Goal: Communication & Community: Answer question/provide support

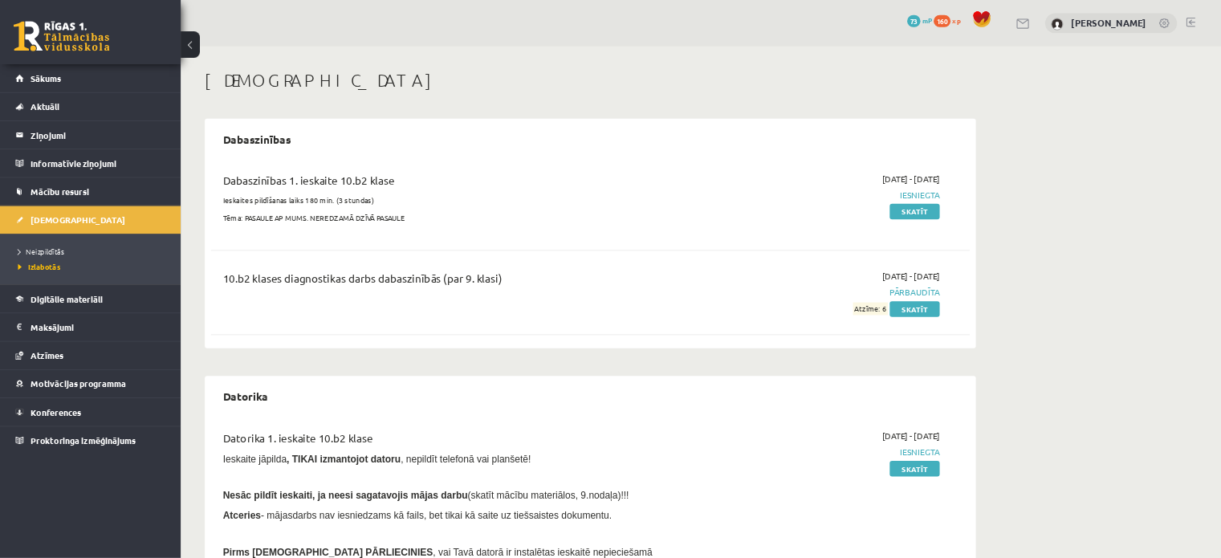
scroll to position [308, 0]
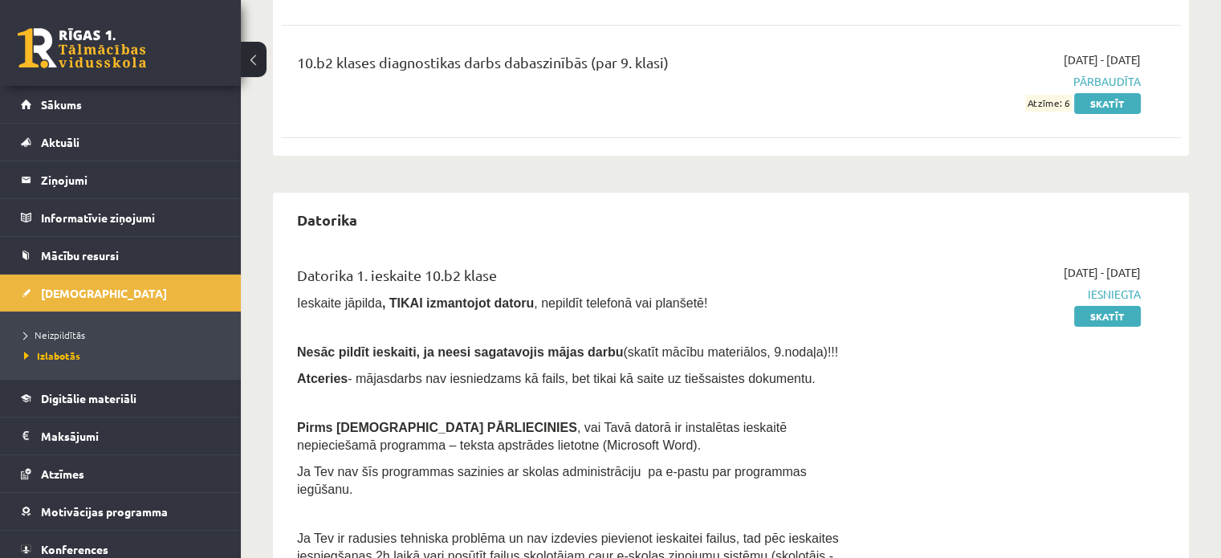
click at [1191, 153] on div "[DEMOGRAPHIC_DATA] Dabaszinības Dabaszinības 1. ieskaite 10.b2 klase Ieskaites …" at bounding box center [731, 267] width 980 height 1026
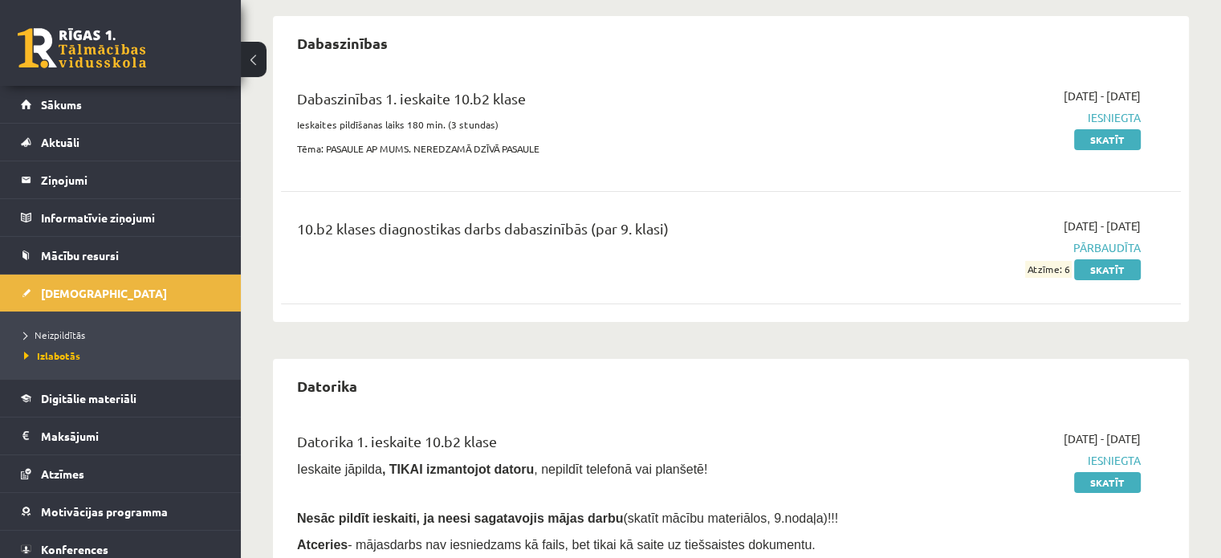
scroll to position [109, 0]
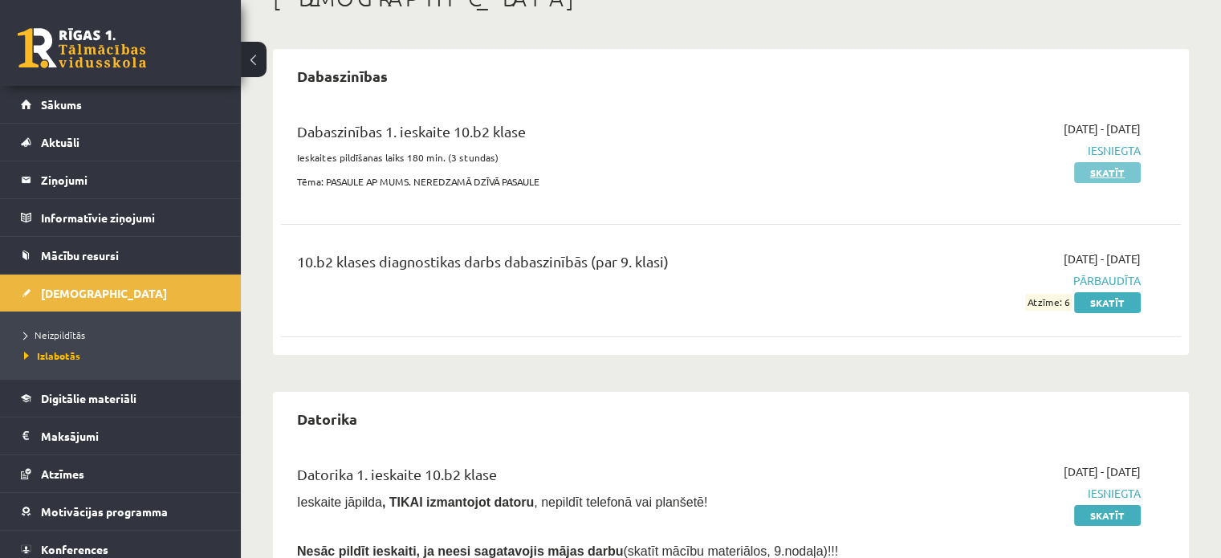
click at [1133, 167] on link "Skatīt" at bounding box center [1107, 172] width 67 height 21
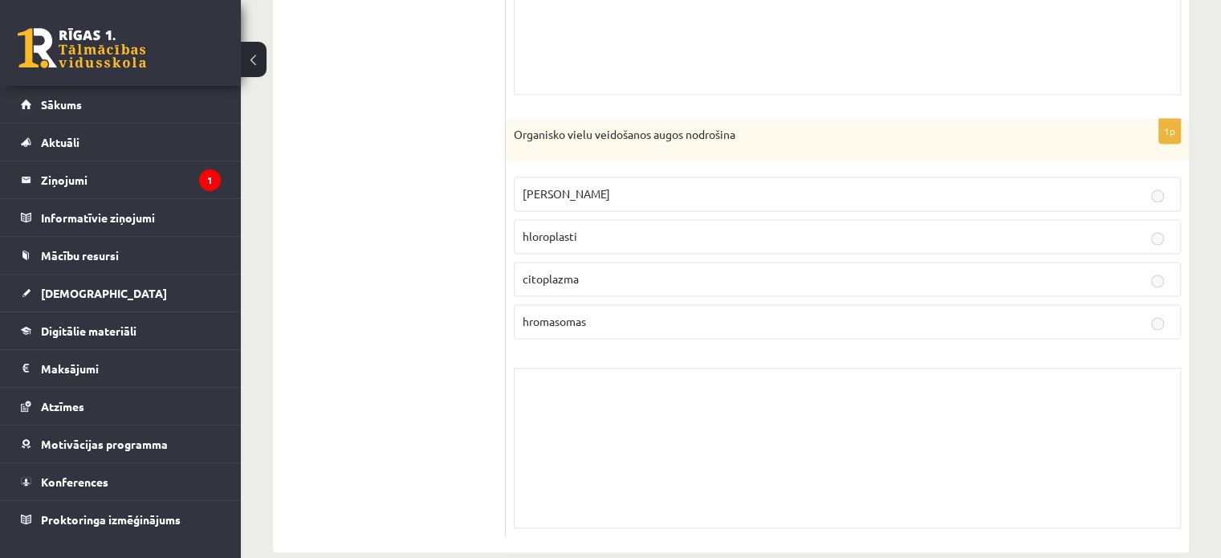
scroll to position [7984, 0]
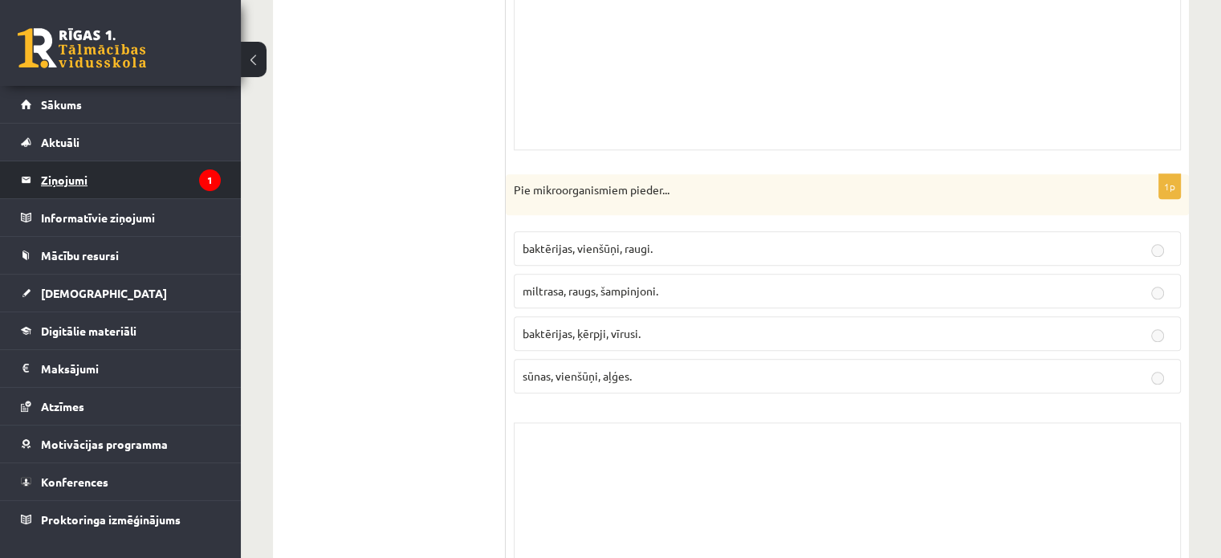
drag, startPoint x: 119, startPoint y: 160, endPoint x: 119, endPoint y: 172, distance: 12.0
click at [119, 161] on ul "Sākums Aktuāli Kā mācīties eSKOLĀ Kontakti Normatīvie akti Online konsultācijas…" at bounding box center [120, 312] width 241 height 452
click at [120, 177] on legend "Ziņojumi 1" at bounding box center [131, 179] width 180 height 37
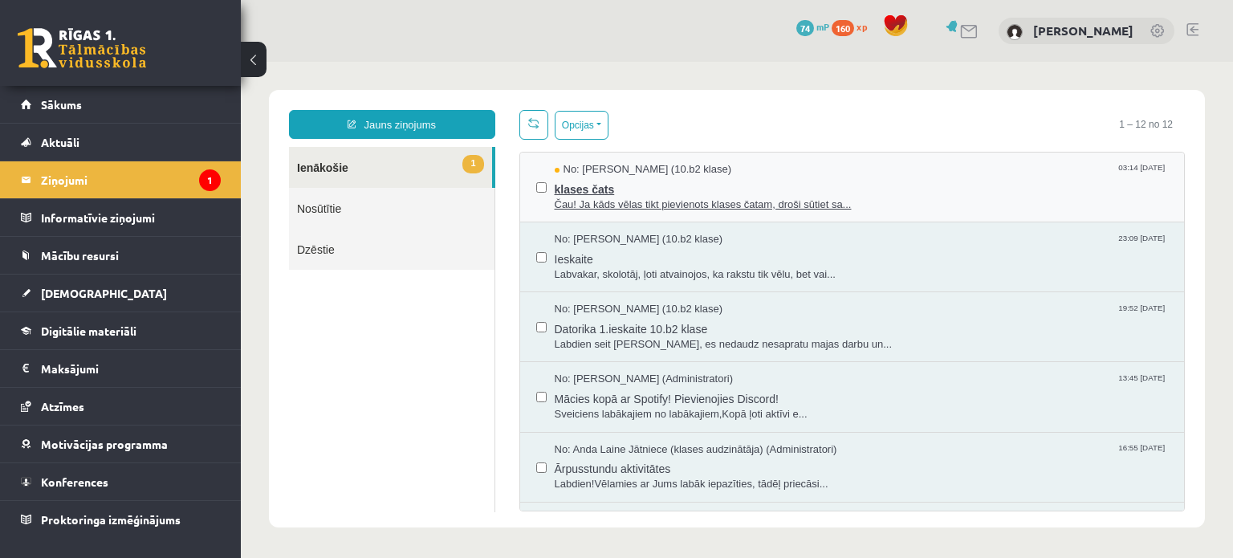
click at [661, 180] on span "klases čats" at bounding box center [862, 187] width 614 height 20
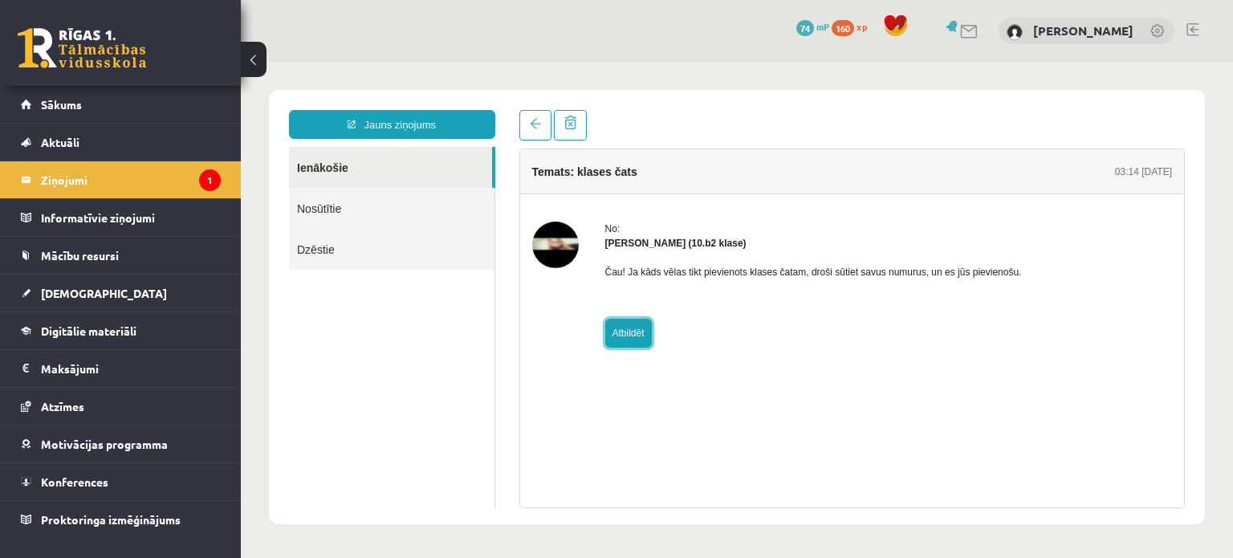
click at [635, 330] on link "Atbildēt" at bounding box center [628, 333] width 47 height 29
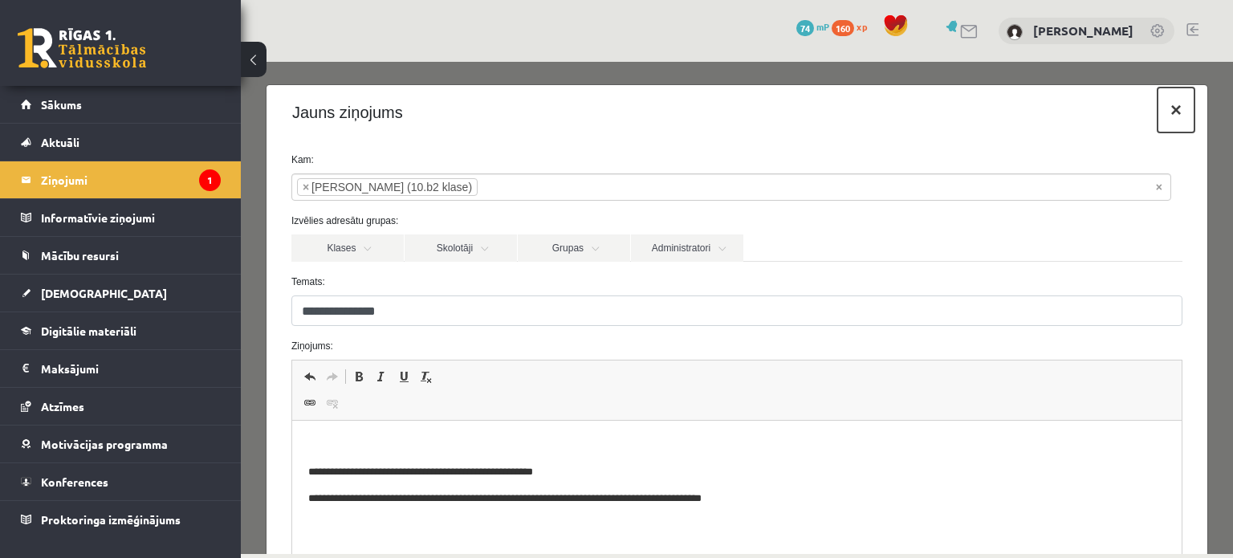
click at [1157, 118] on button "×" at bounding box center [1175, 109] width 37 height 45
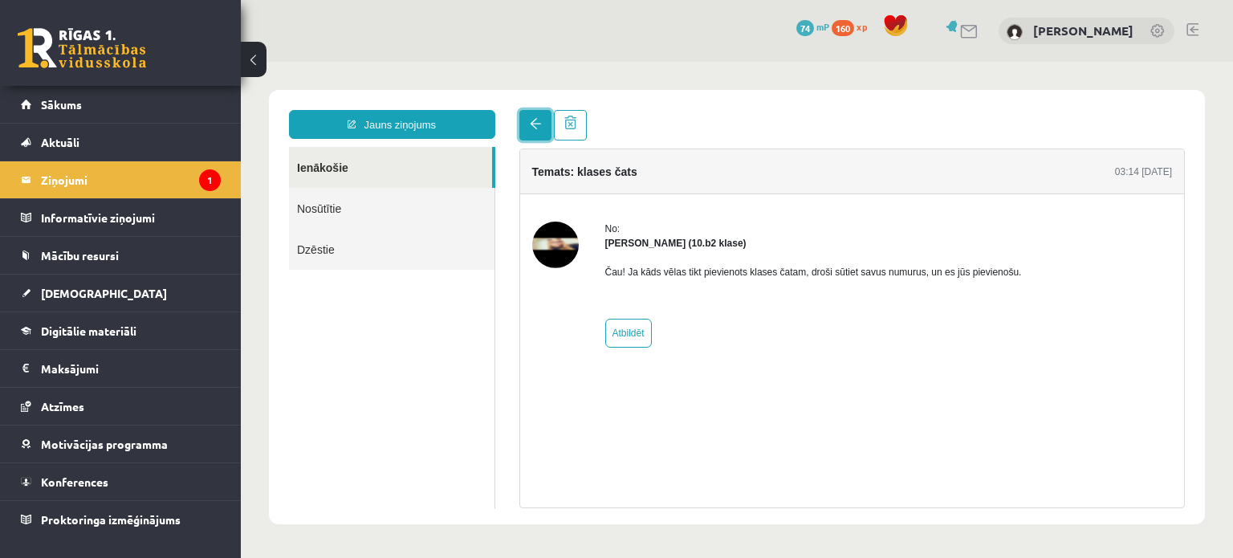
click at [530, 127] on span at bounding box center [535, 123] width 11 height 11
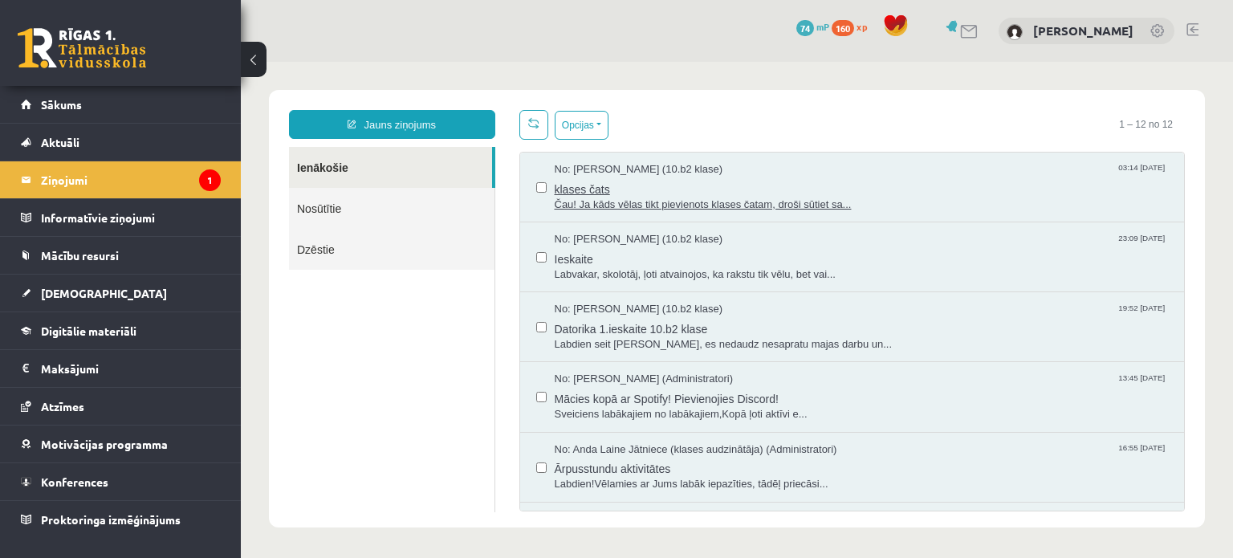
click at [750, 168] on div "No: [PERSON_NAME] (10.b2 klase) 03:14 [DATE]" at bounding box center [862, 169] width 614 height 15
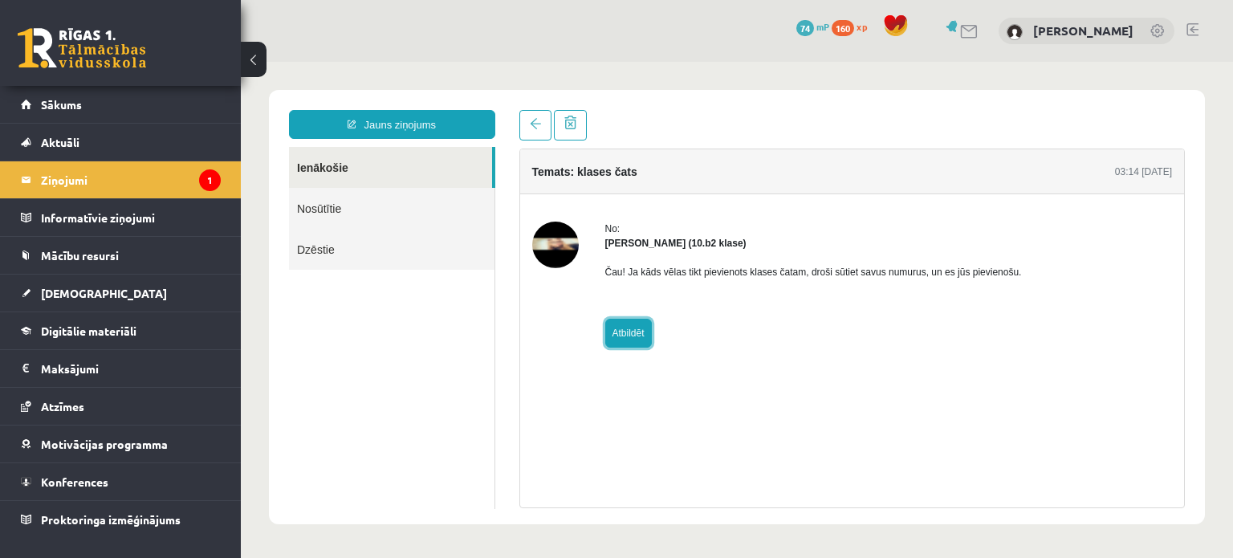
click at [627, 325] on link "Atbildēt" at bounding box center [628, 333] width 47 height 29
type input "**********"
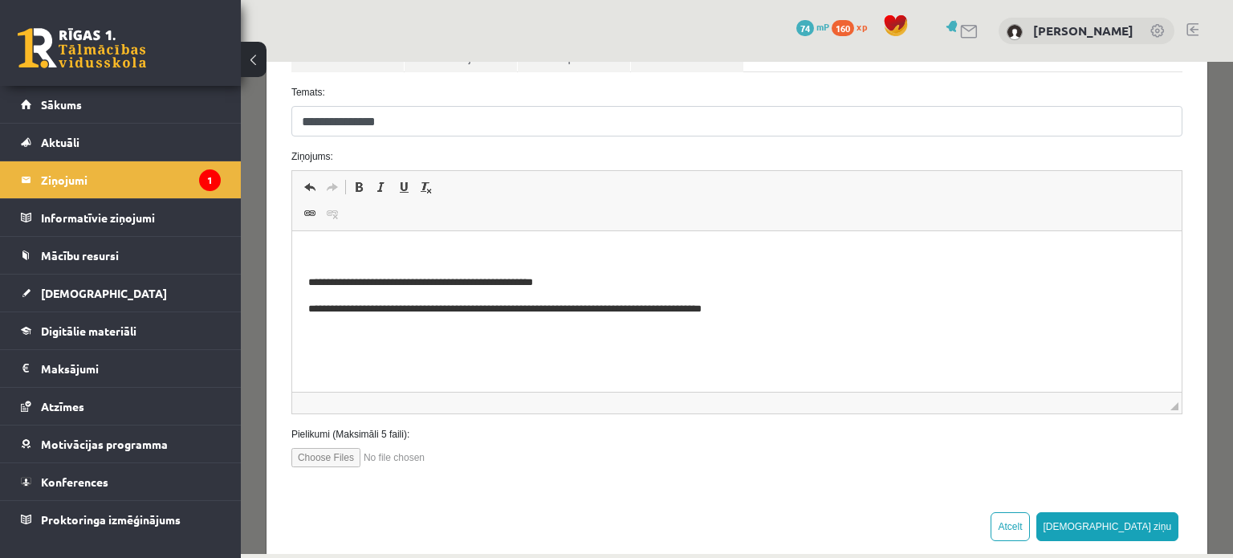
scroll to position [215, 0]
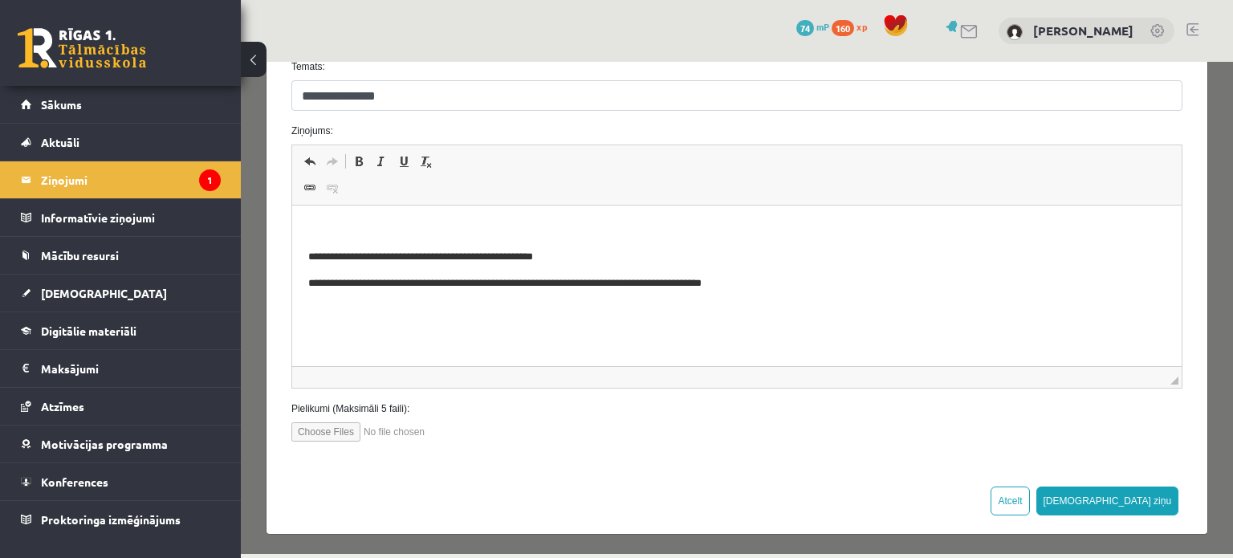
click at [823, 281] on p "**********" at bounding box center [730, 283] width 846 height 17
click at [1155, 503] on button "[DEMOGRAPHIC_DATA] ziņu" at bounding box center [1107, 500] width 143 height 29
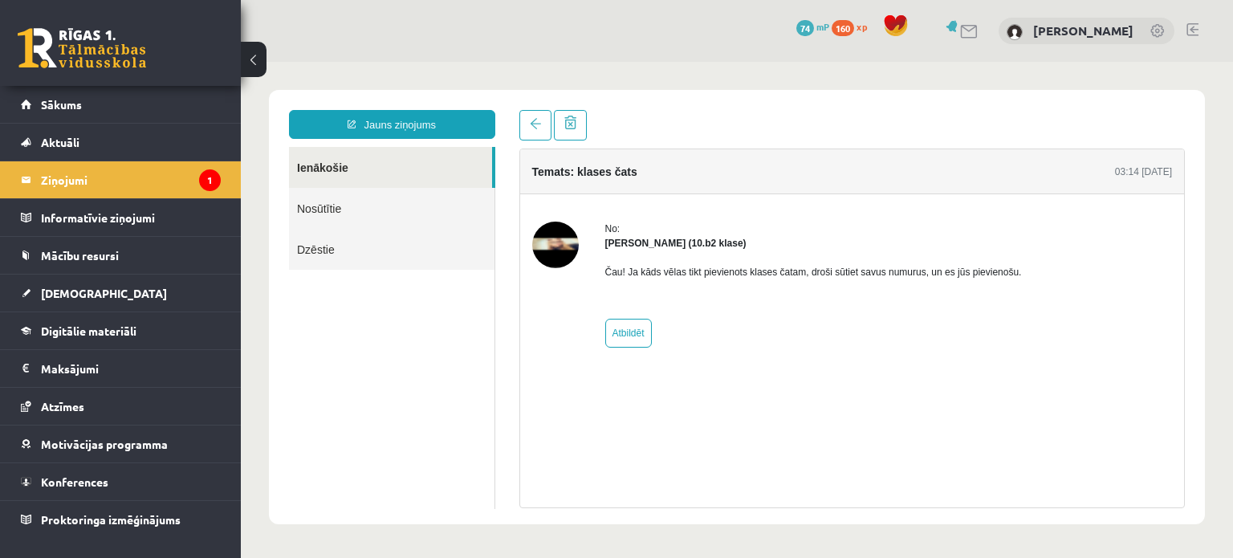
scroll to position [0, 0]
click at [636, 348] on div "No: [PERSON_NAME] (10.b2 klase) Čau! Ja kāds vēlas tikt pievienots klases čatam…" at bounding box center [852, 284] width 665 height 181
click at [632, 331] on link "Atbildēt" at bounding box center [628, 333] width 47 height 29
type input "**********"
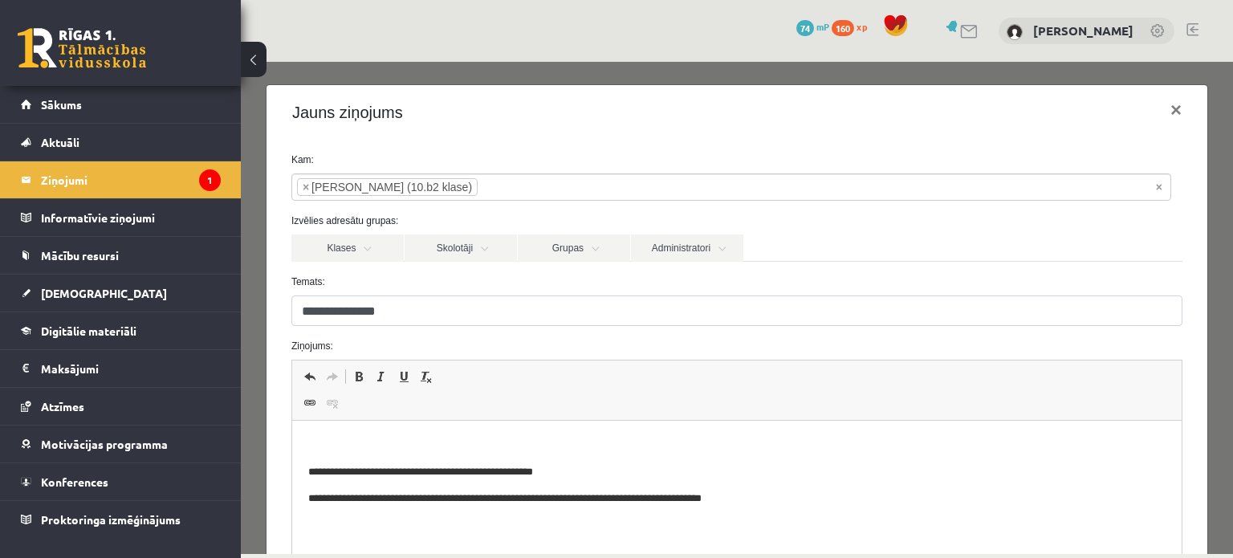
drag, startPoint x: 518, startPoint y: 465, endPoint x: 257, endPoint y: 532, distance: 270.2
click at [257, 539] on div "**********" at bounding box center [737, 308] width 992 height 492
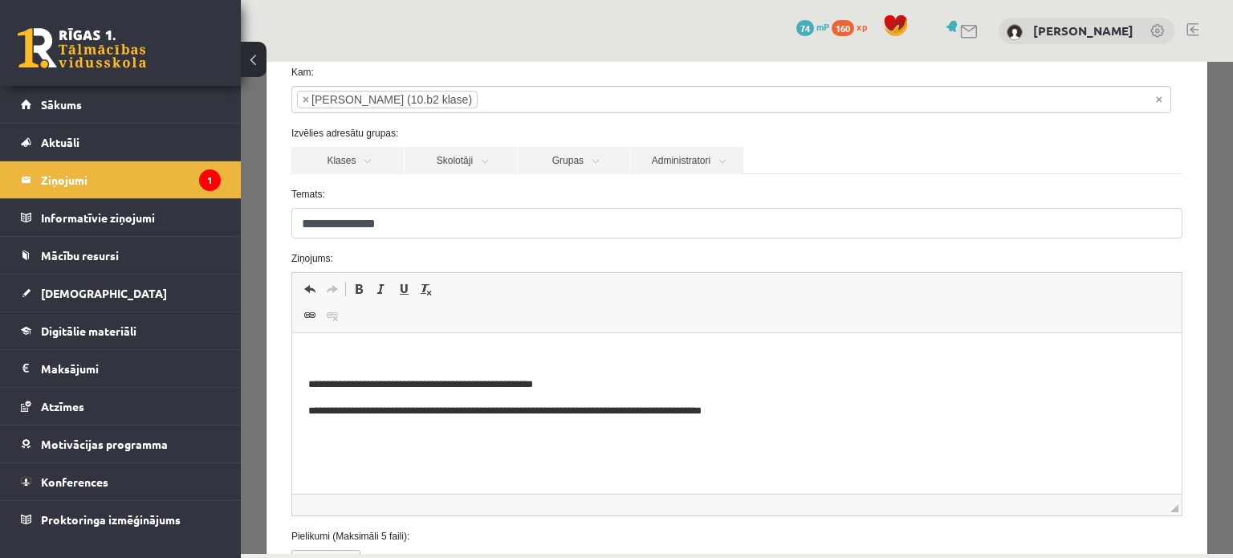
scroll to position [215, 0]
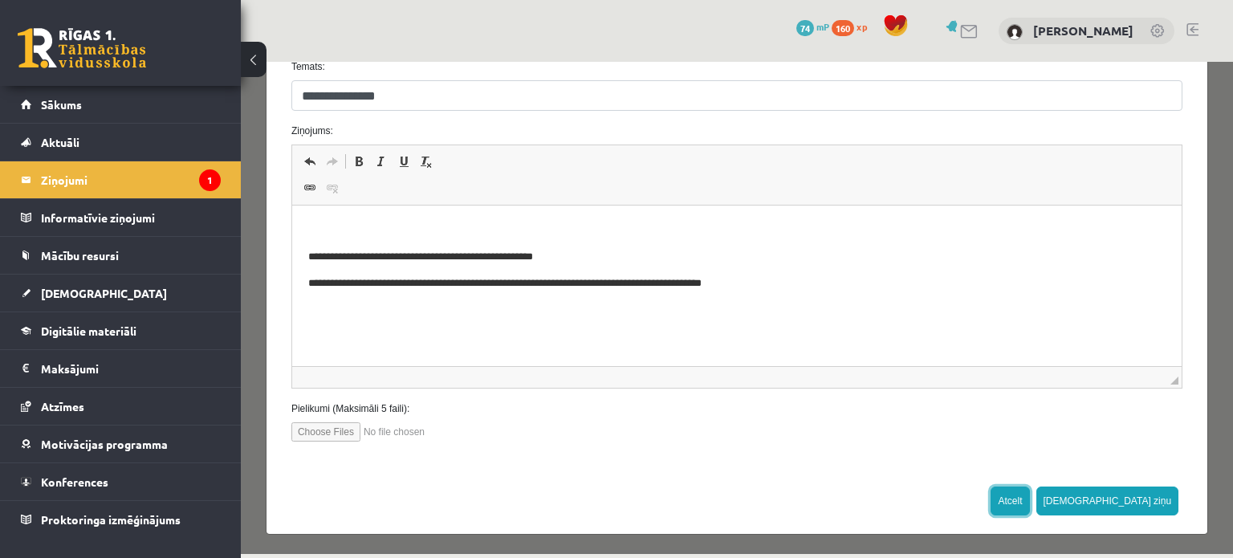
click at [1029, 509] on button "Atcelt" at bounding box center [1009, 500] width 39 height 29
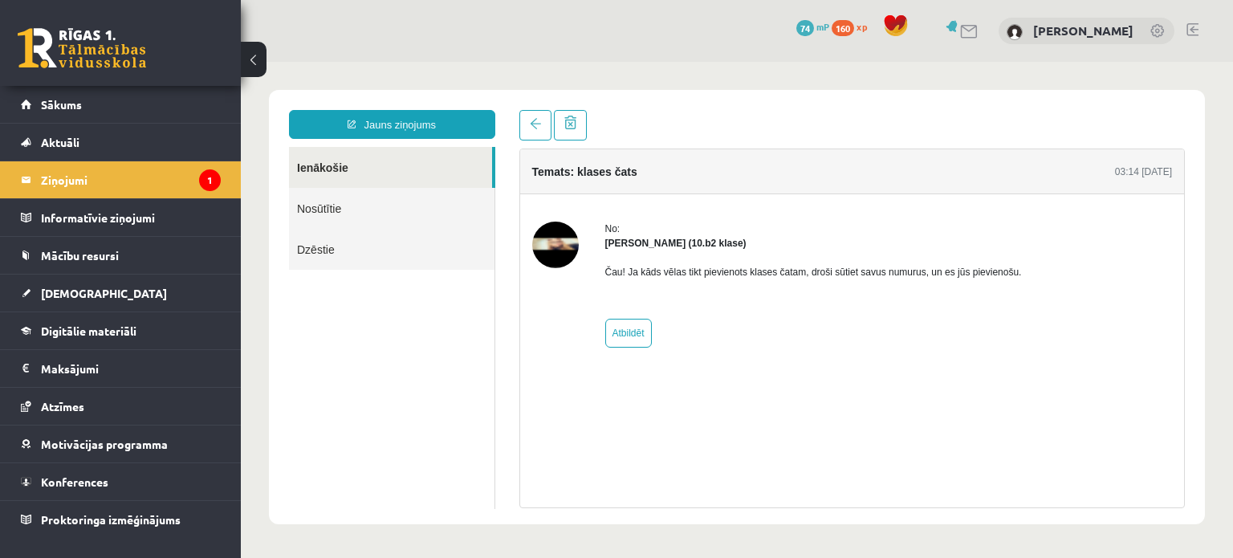
click at [562, 240] on img at bounding box center [555, 245] width 47 height 47
click at [626, 247] on strong "[PERSON_NAME] (10.b2 klase)" at bounding box center [675, 243] width 141 height 11
click at [540, 245] on img at bounding box center [555, 245] width 47 height 47
click at [554, 253] on img at bounding box center [555, 245] width 47 height 47
click at [561, 245] on img at bounding box center [555, 245] width 47 height 47
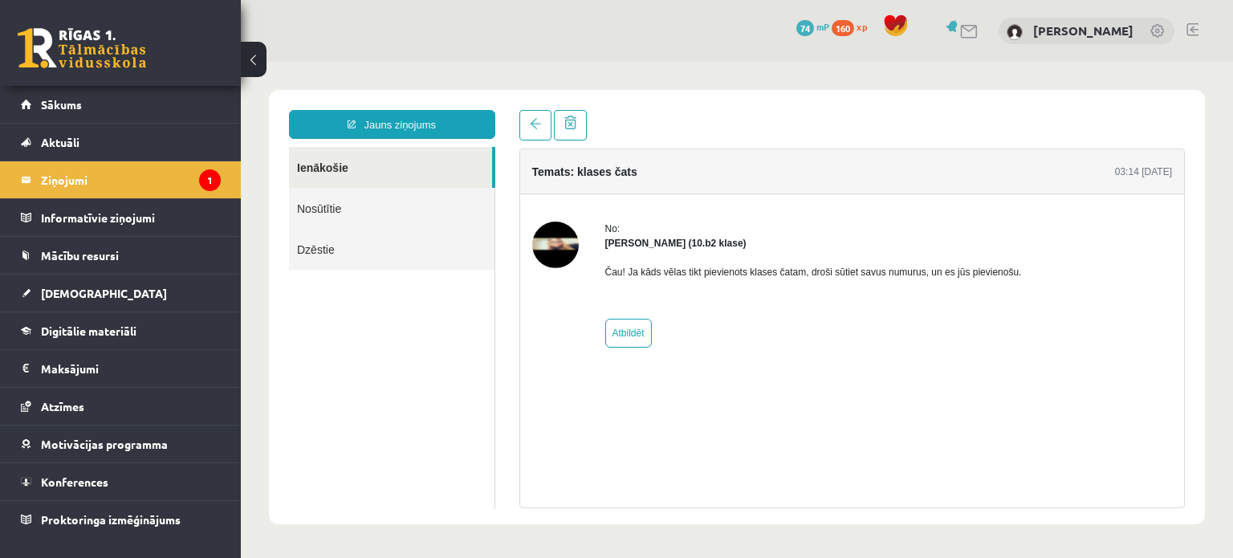
click at [561, 245] on img at bounding box center [555, 245] width 47 height 47
click at [561, 244] on img at bounding box center [555, 245] width 47 height 47
click at [652, 240] on strong "[PERSON_NAME] (10.b2 klase)" at bounding box center [675, 243] width 141 height 11
click at [561, 258] on img at bounding box center [555, 245] width 47 height 47
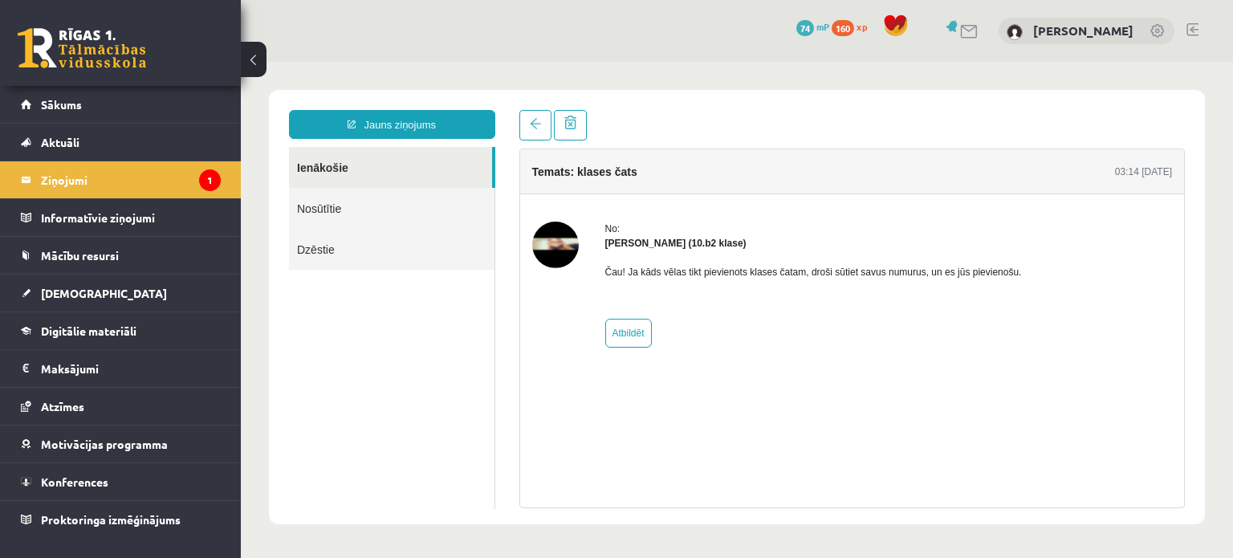
click at [552, 243] on img at bounding box center [555, 245] width 47 height 47
drag, startPoint x: 552, startPoint y: 245, endPoint x: 553, endPoint y: 267, distance: 22.5
click at [553, 267] on div at bounding box center [555, 285] width 47 height 126
drag, startPoint x: 579, startPoint y: 233, endPoint x: 565, endPoint y: 226, distance: 15.4
click at [578, 233] on div "No: [PERSON_NAME] (10.b2 klase) Čau! Ja kāds vēlas tikt pievienots klases čatam…" at bounding box center [852, 285] width 640 height 126
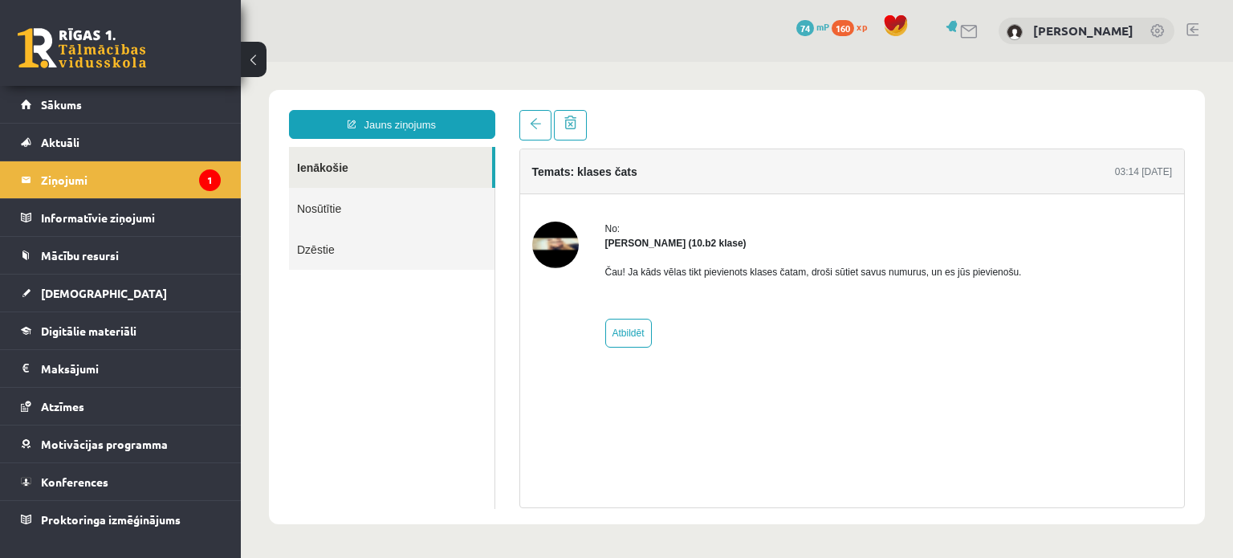
click at [564, 225] on img at bounding box center [555, 245] width 47 height 47
click at [563, 225] on img at bounding box center [555, 245] width 47 height 47
click at [559, 220] on div "No: [PERSON_NAME] (10.b2 klase) Čau! Ja kāds vēlas tikt pievienots klases čatam…" at bounding box center [852, 284] width 665 height 181
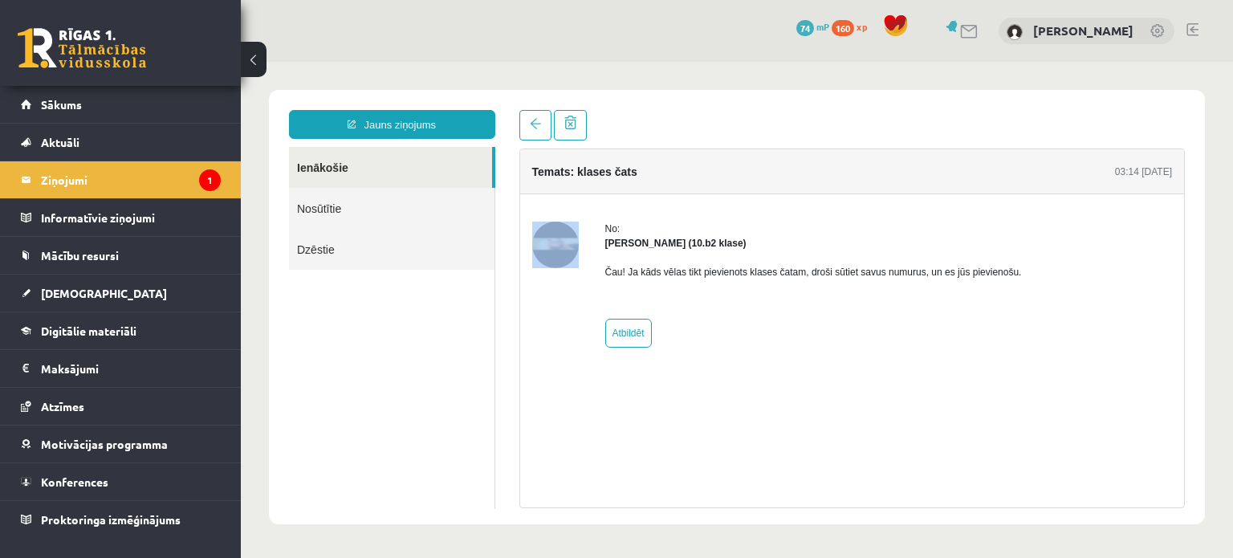
click at [559, 220] on div "No: [PERSON_NAME] (10.b2 klase) Čau! Ja kāds vēlas tikt pievienots klases čatam…" at bounding box center [852, 284] width 665 height 181
click at [562, 323] on div at bounding box center [555, 285] width 47 height 126
click at [337, 212] on link "Nosūtītie" at bounding box center [391, 208] width 205 height 41
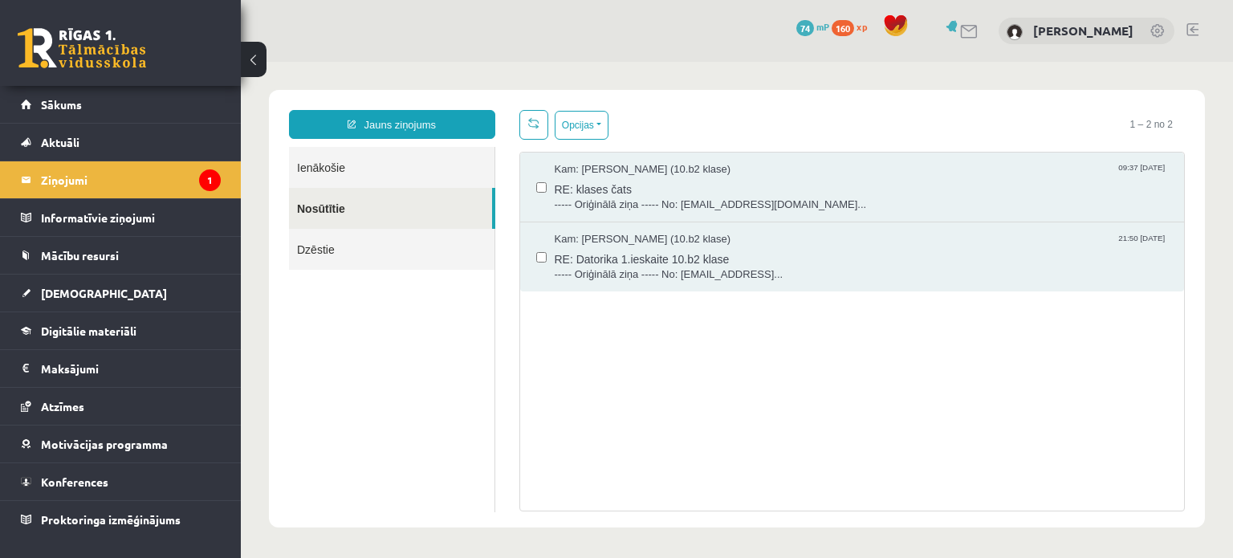
scroll to position [0, 0]
click at [334, 176] on link "Ienākošie" at bounding box center [391, 167] width 205 height 41
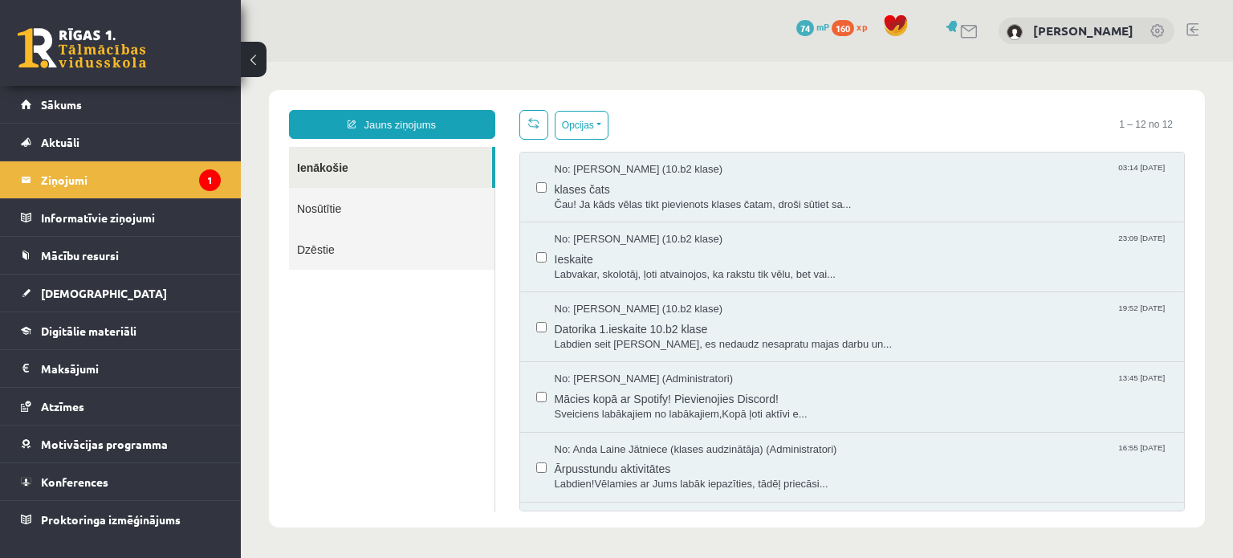
click at [417, 209] on link "Nosūtītie" at bounding box center [391, 208] width 205 height 41
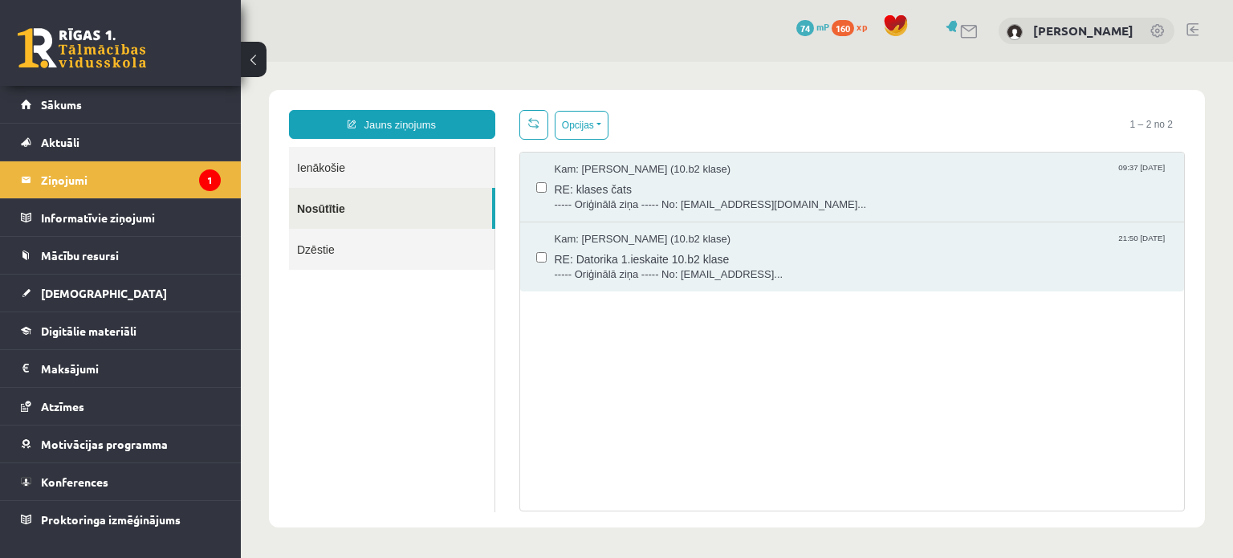
click at [368, 173] on link "Ienākošie" at bounding box center [391, 167] width 205 height 41
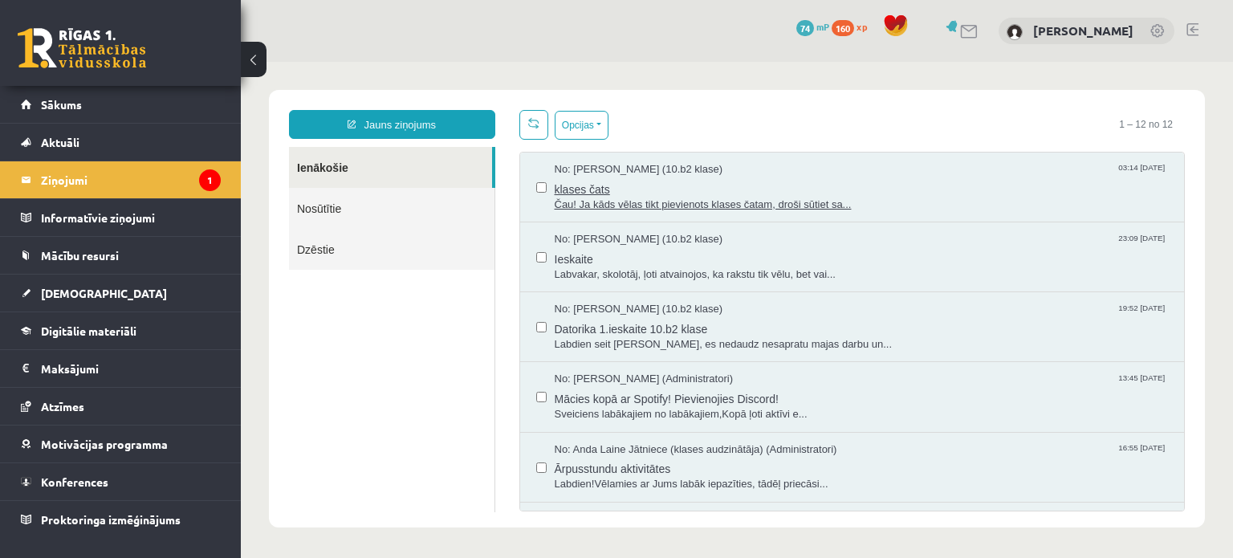
click at [649, 192] on span "klases čats" at bounding box center [862, 187] width 614 height 20
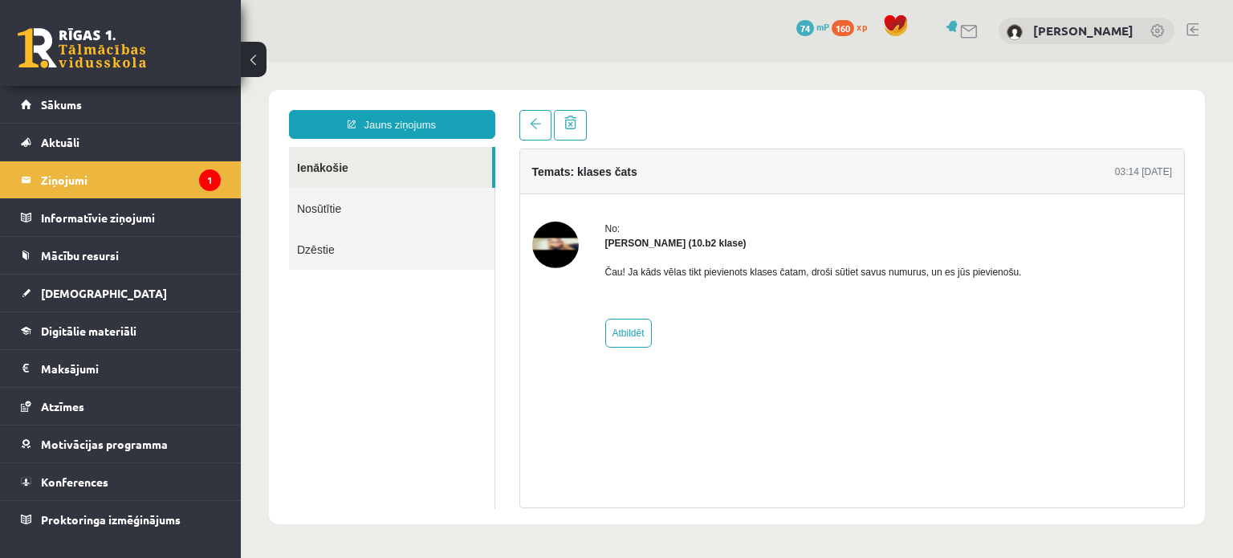
click at [559, 229] on img at bounding box center [555, 245] width 47 height 47
click at [323, 162] on link "Ienākošie" at bounding box center [390, 167] width 203 height 41
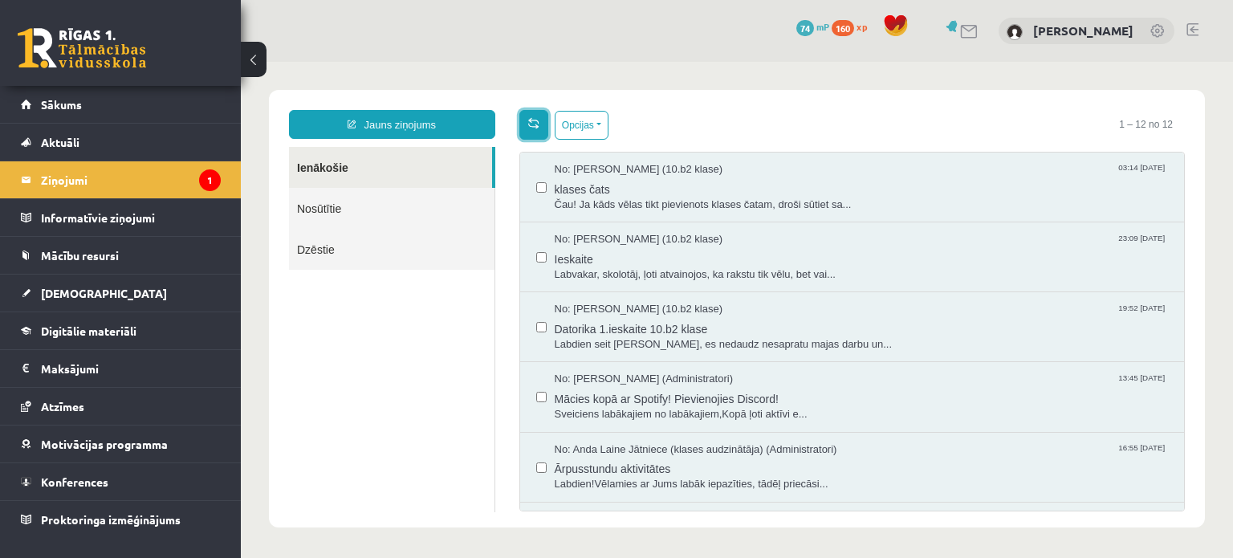
click at [533, 128] on link at bounding box center [533, 125] width 29 height 30
click at [85, 181] on legend "Ziņojumi 1" at bounding box center [131, 179] width 180 height 37
